Goal: Task Accomplishment & Management: Manage account settings

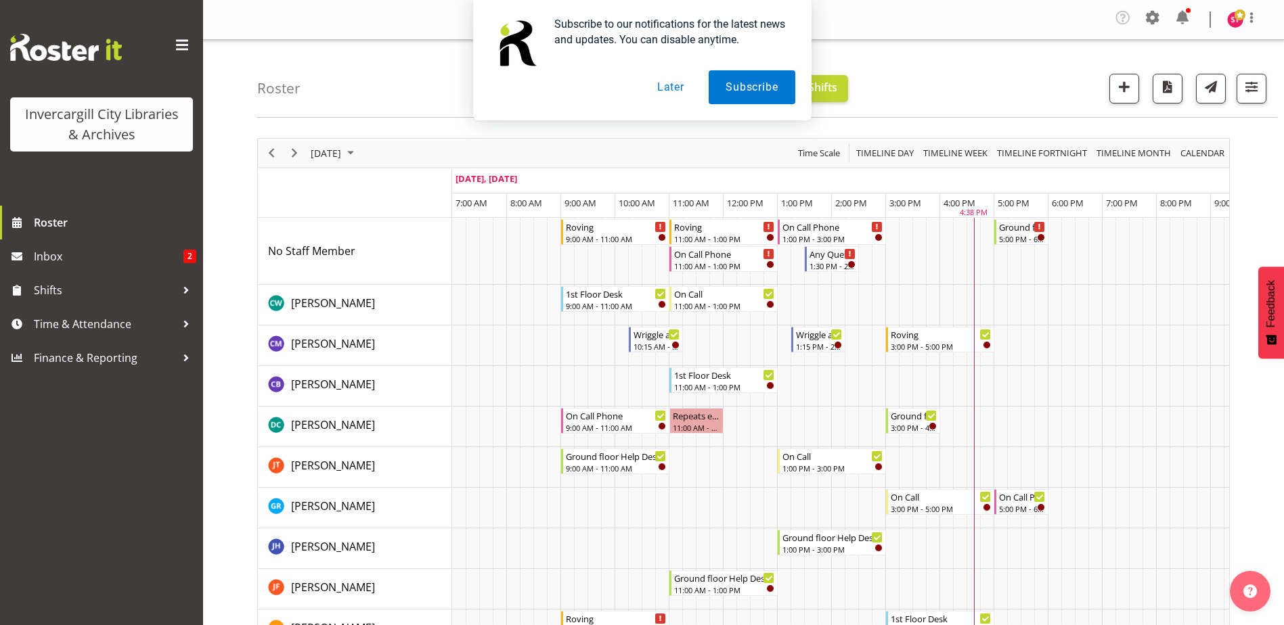
click at [666, 85] on button "Later" at bounding box center [670, 87] width 61 height 34
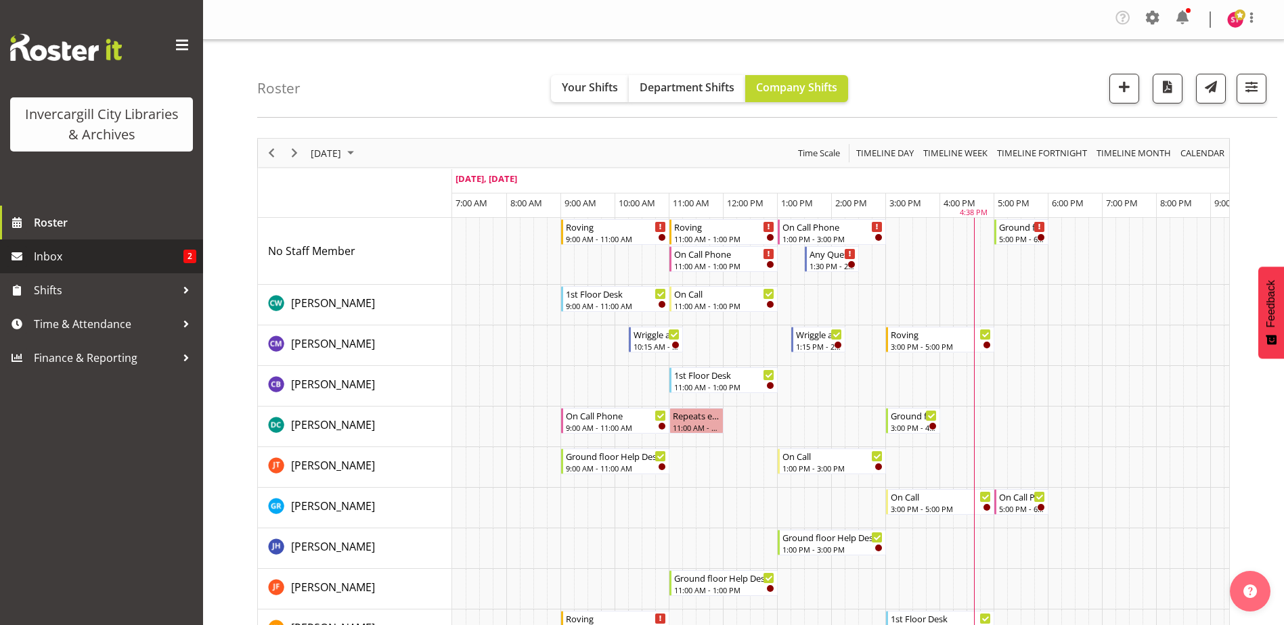
click at [102, 250] on span "Inbox" at bounding box center [109, 256] width 150 height 20
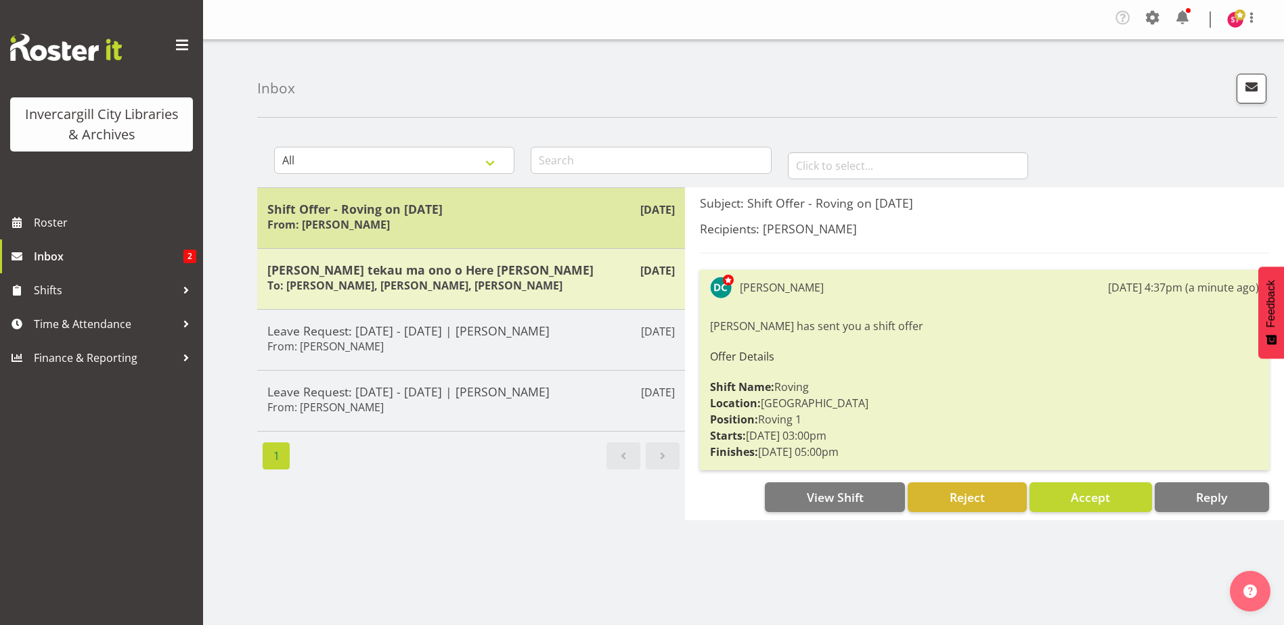
click at [369, 223] on h6 "From: Donald Cunningham" at bounding box center [328, 225] width 123 height 14
click at [418, 220] on div "Shift Offer - Roving on 02/09/25 From: Donald Cunningham" at bounding box center [470, 218] width 407 height 33
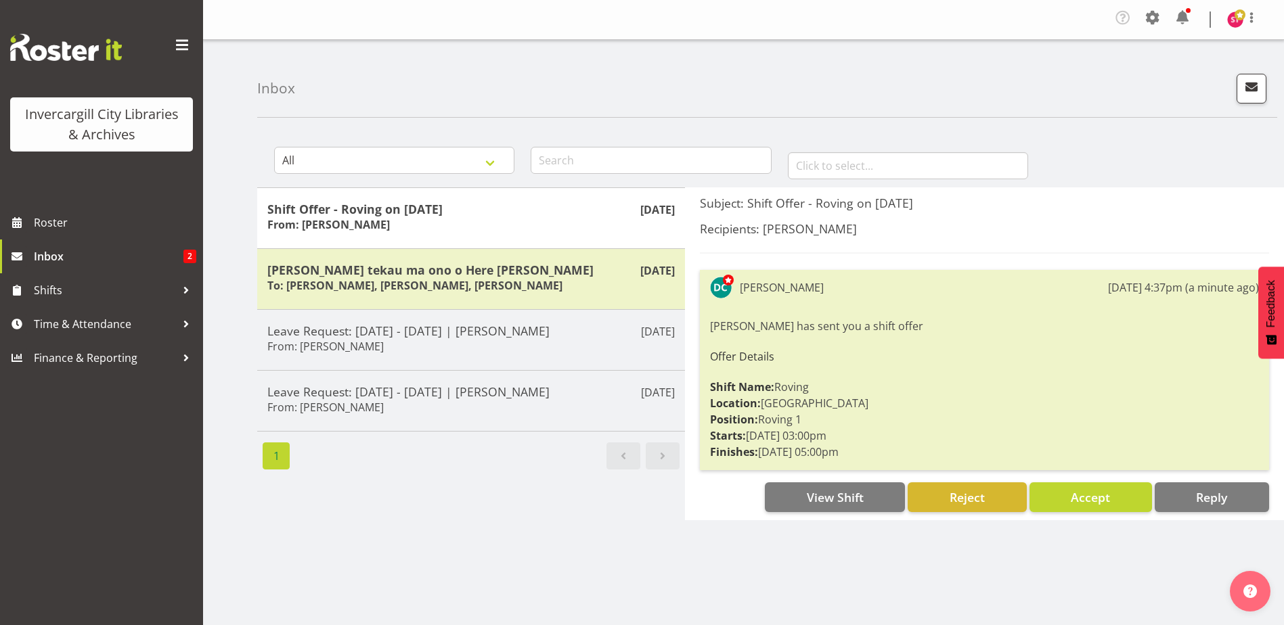
scroll to position [54, 0]
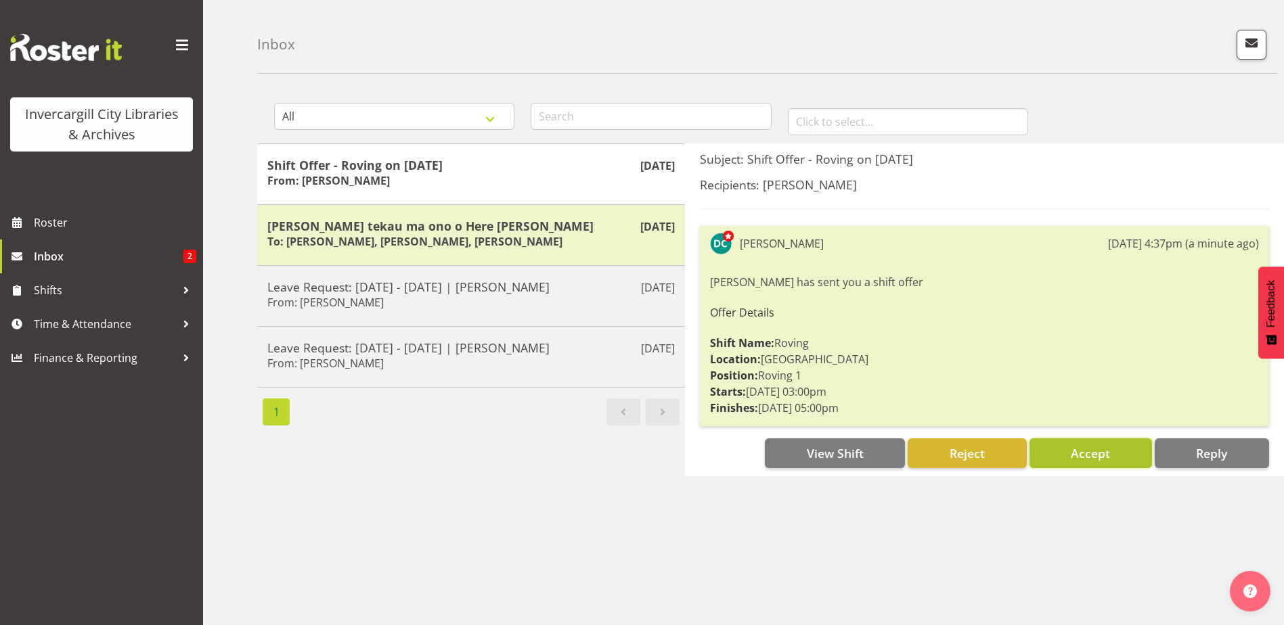
click at [1098, 449] on span "Accept" at bounding box center [1090, 453] width 39 height 16
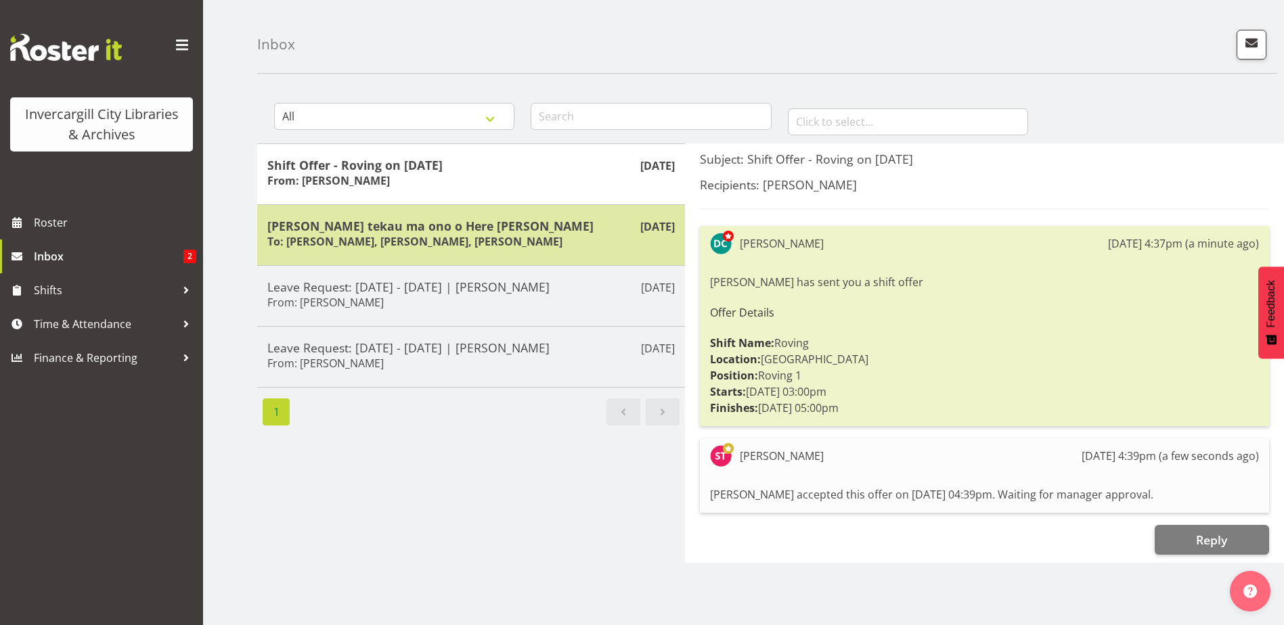
click at [407, 221] on h5 "Rātu rua tekau ma ono o Here turi kōkā" at bounding box center [470, 226] width 407 height 15
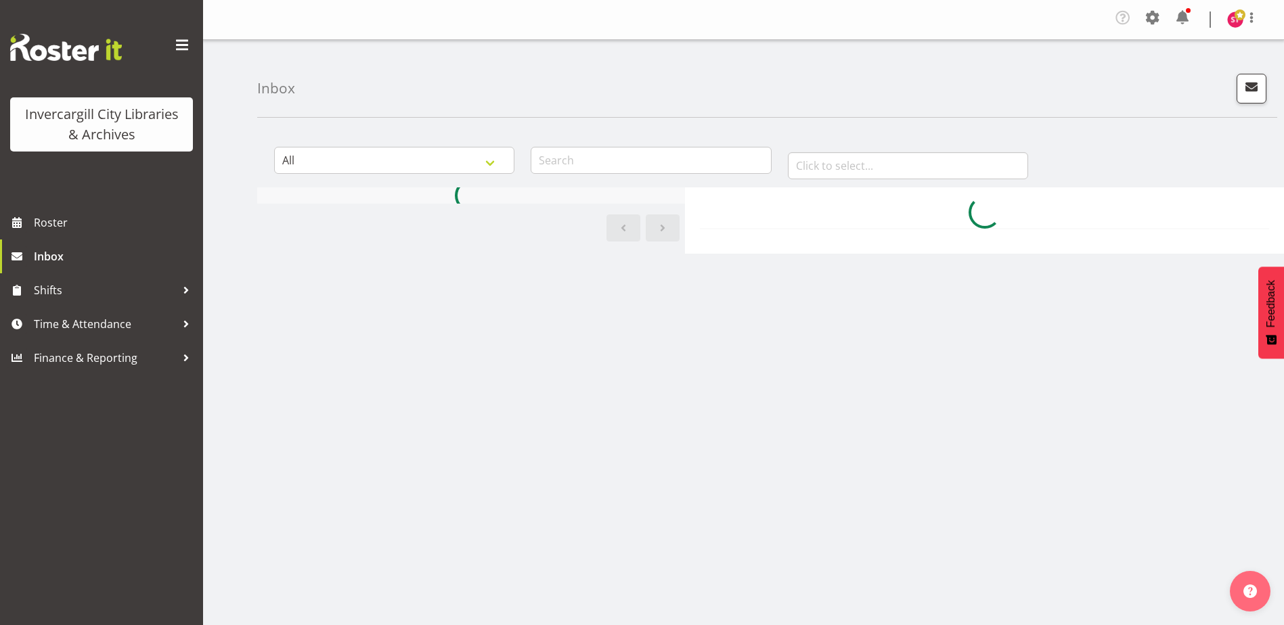
scroll to position [54, 0]
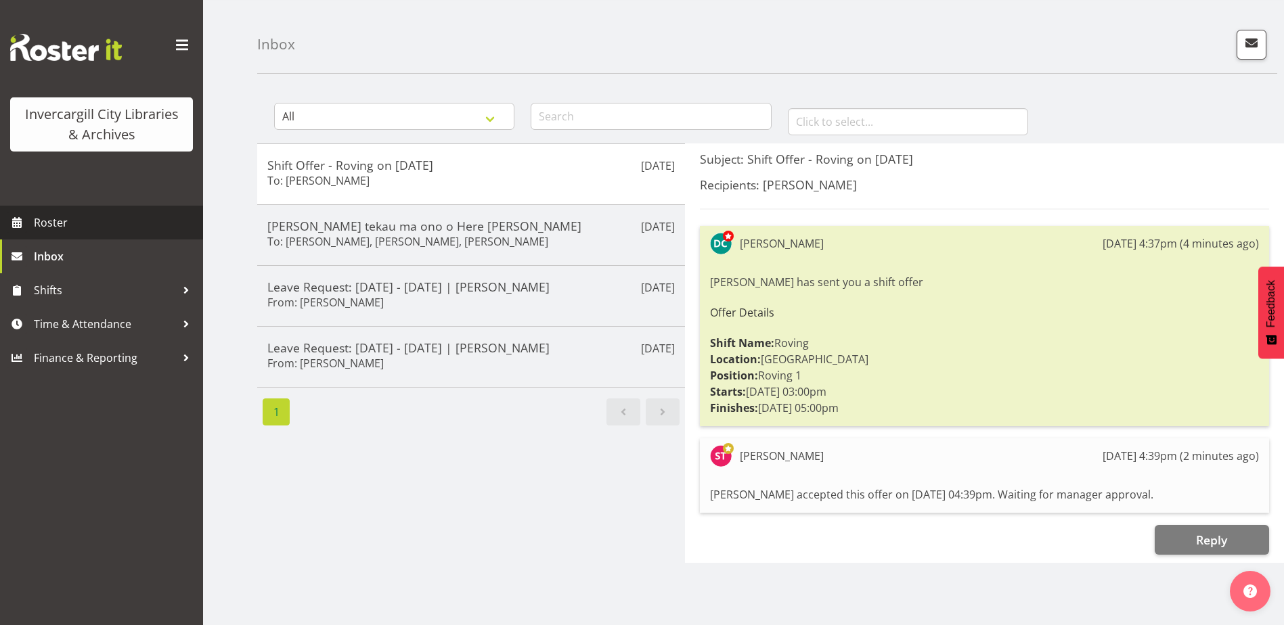
click at [37, 219] on span "Roster" at bounding box center [115, 223] width 162 height 20
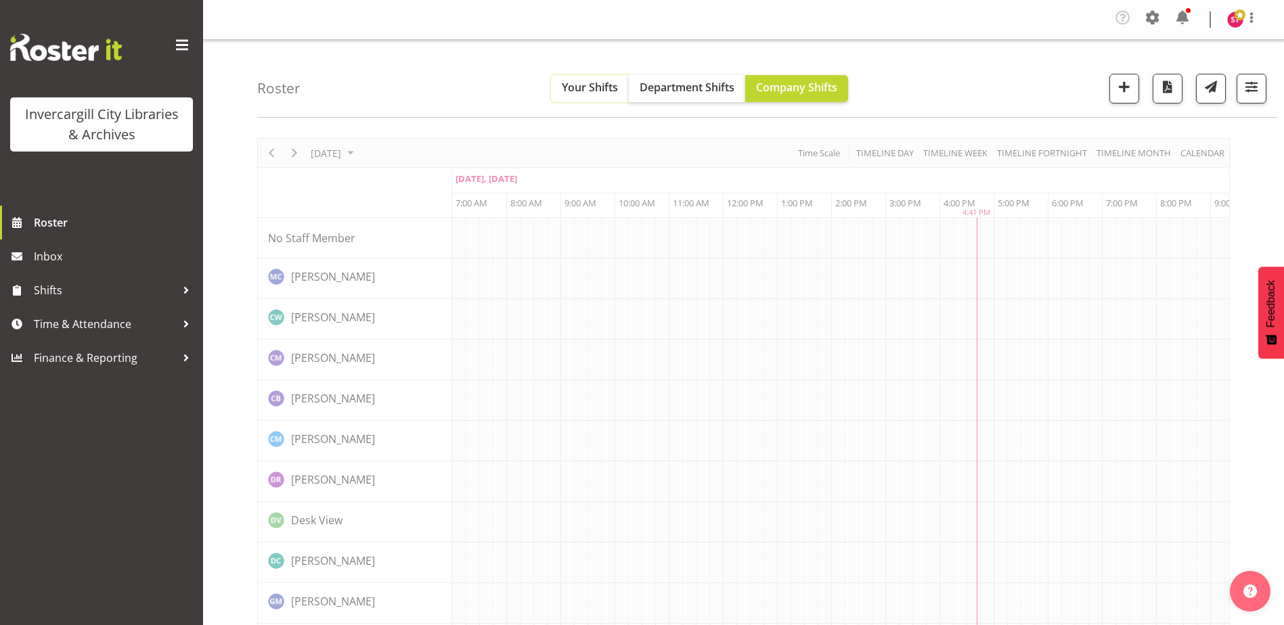
click at [571, 91] on span "Your Shifts" at bounding box center [590, 87] width 56 height 15
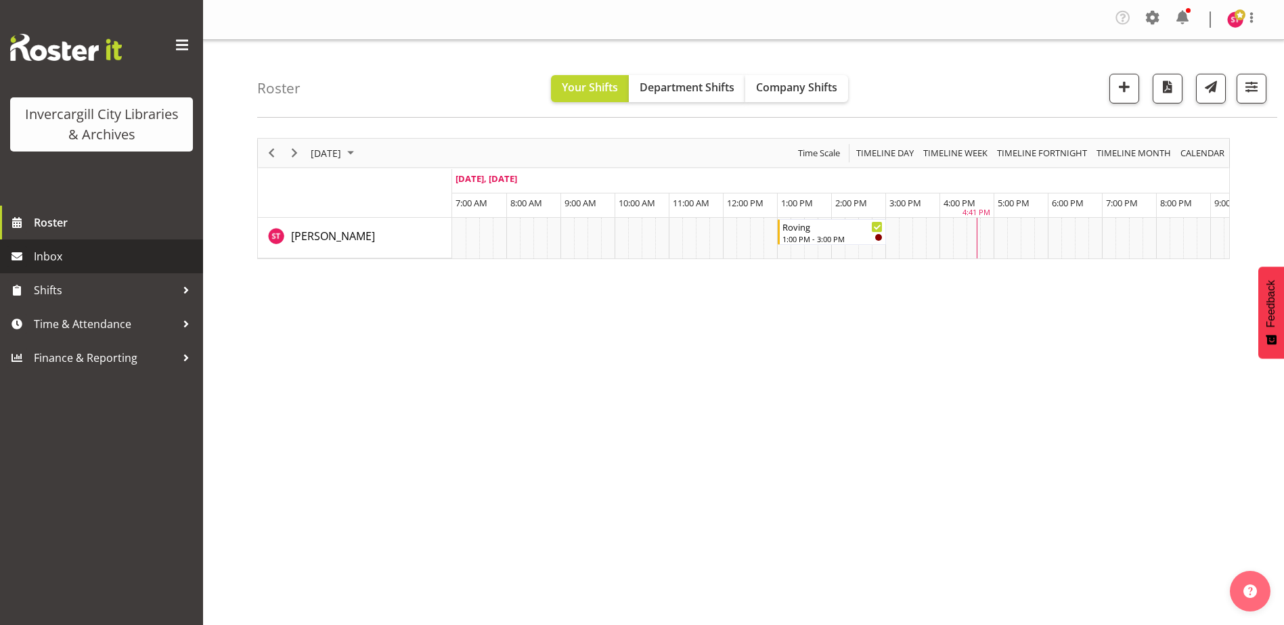
click at [95, 261] on span "Inbox" at bounding box center [115, 256] width 162 height 20
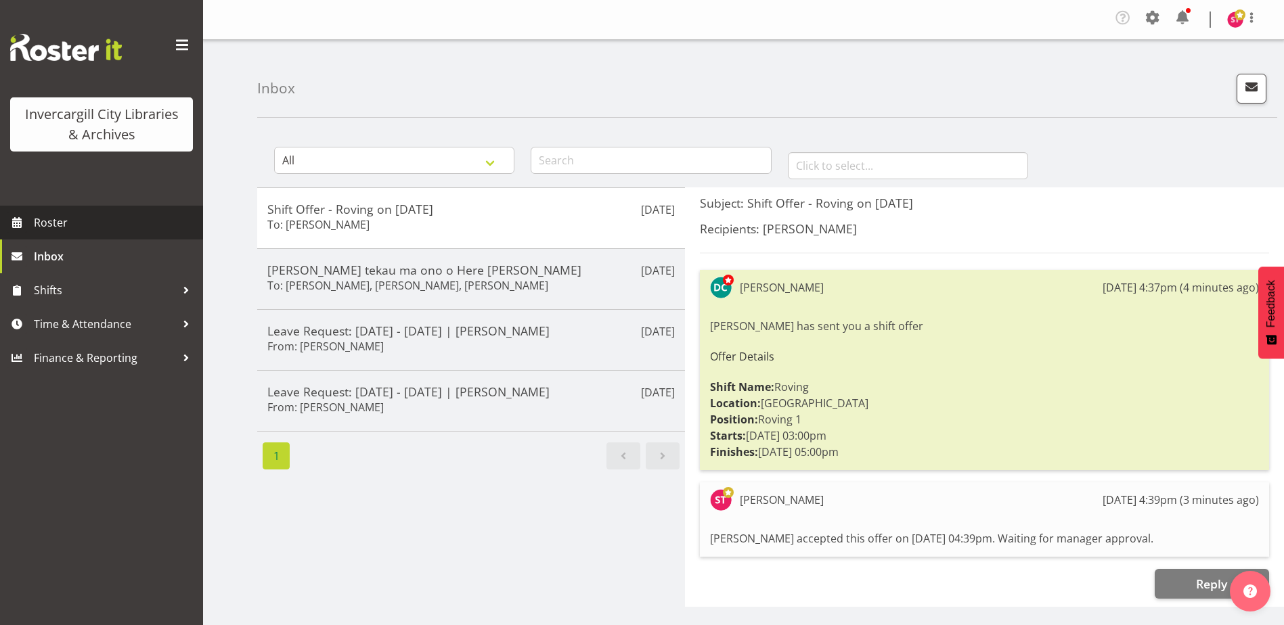
click at [45, 227] on span "Roster" at bounding box center [115, 223] width 162 height 20
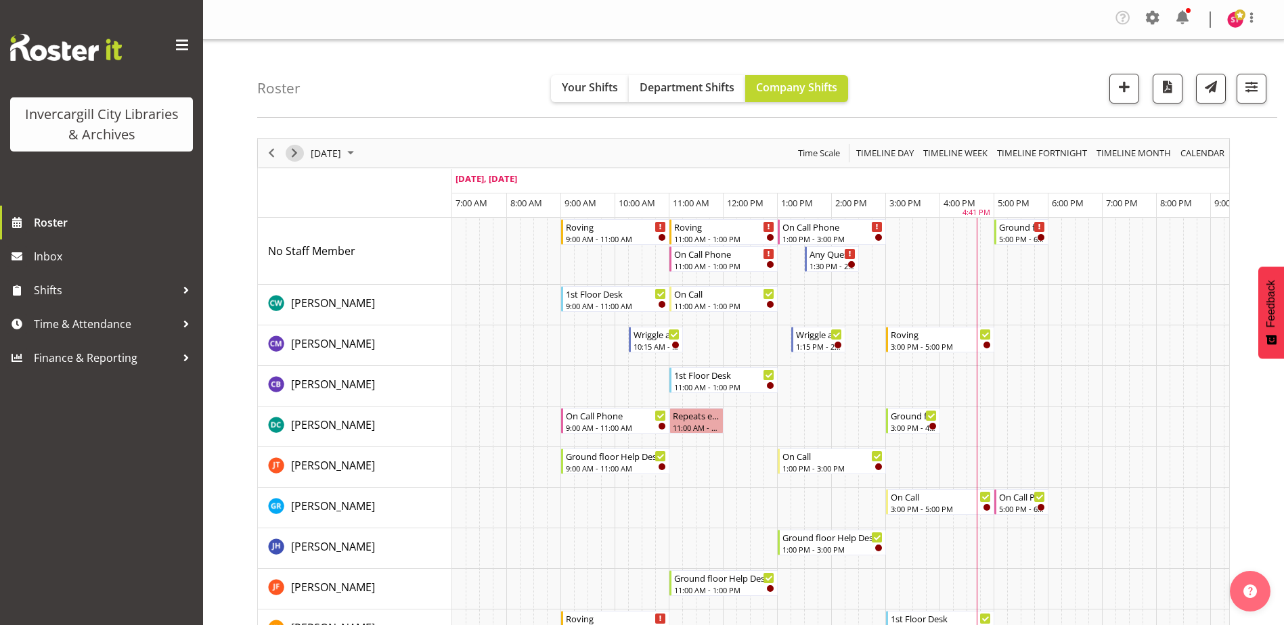
click at [299, 145] on div "Timeline Day of September 1, 2025" at bounding box center [294, 153] width 23 height 28
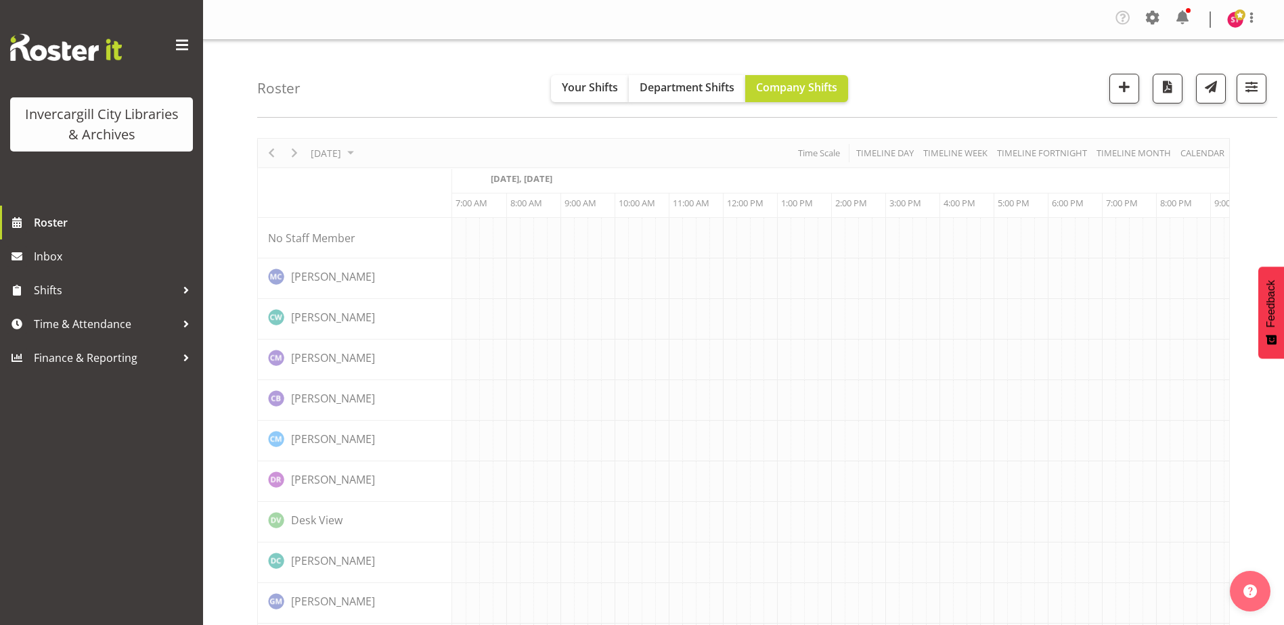
scroll to position [0, 35]
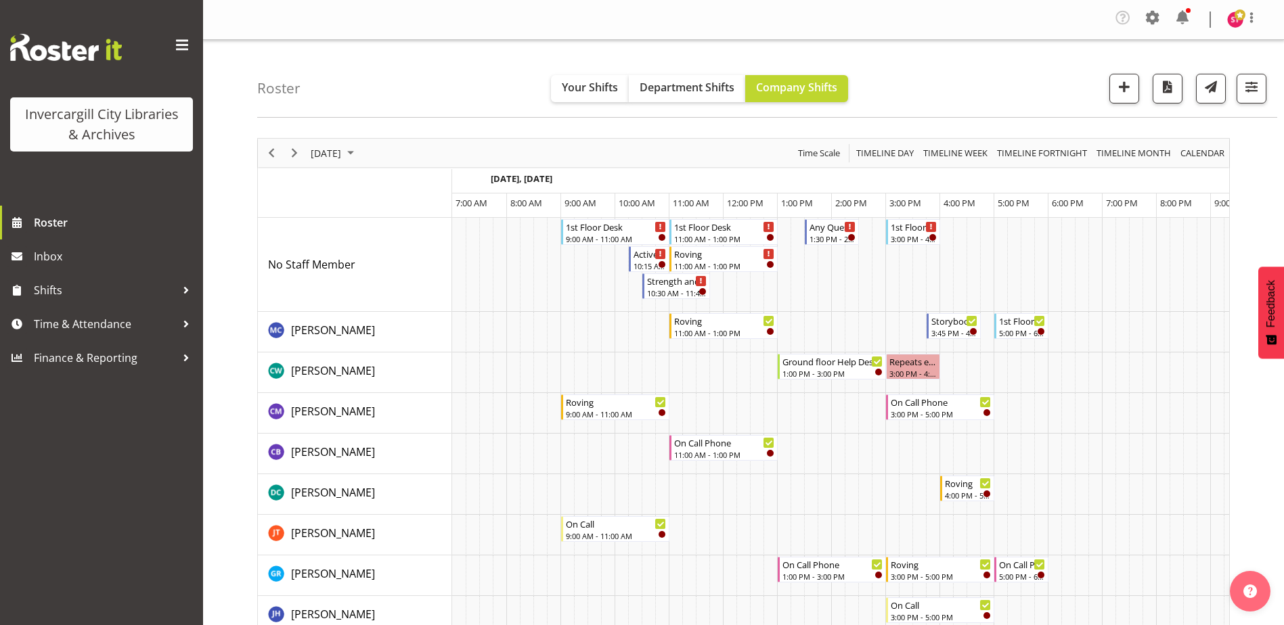
scroll to position [0, 35]
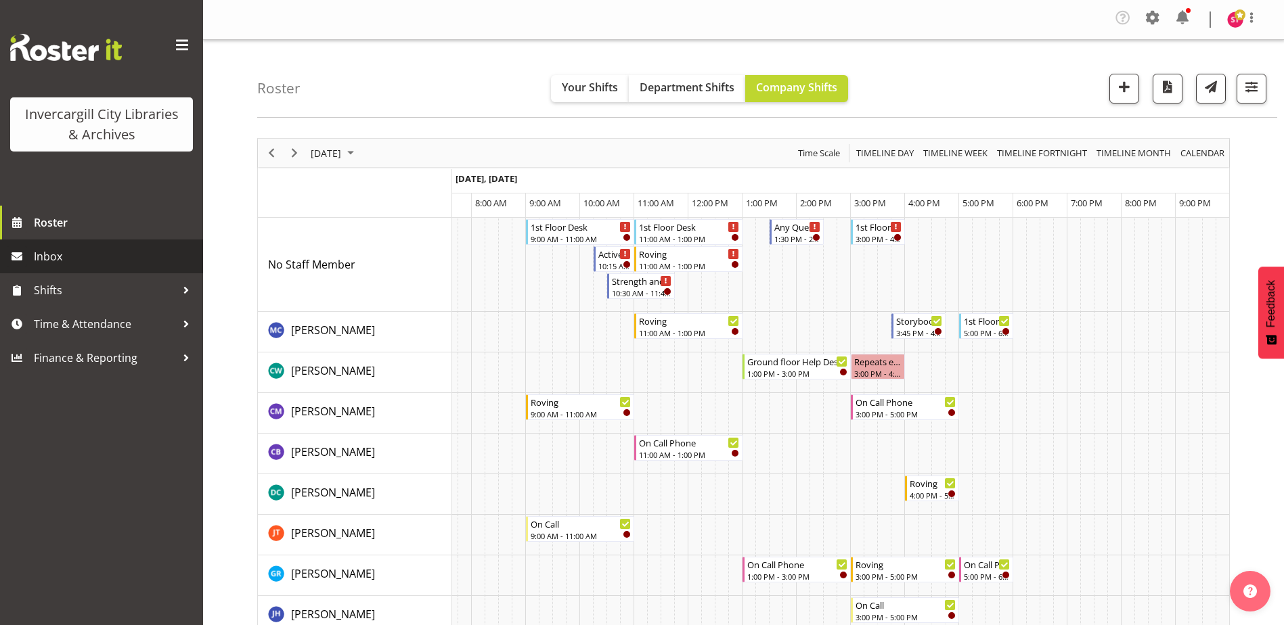
click at [60, 256] on span "Inbox" at bounding box center [115, 256] width 162 height 20
